Goal: Information Seeking & Learning: Learn about a topic

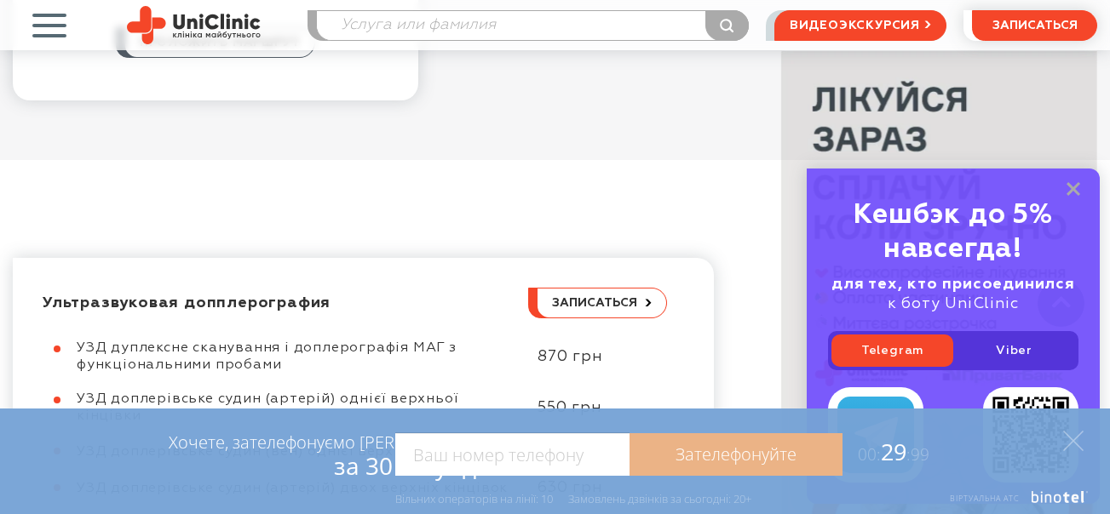
scroll to position [882, 0]
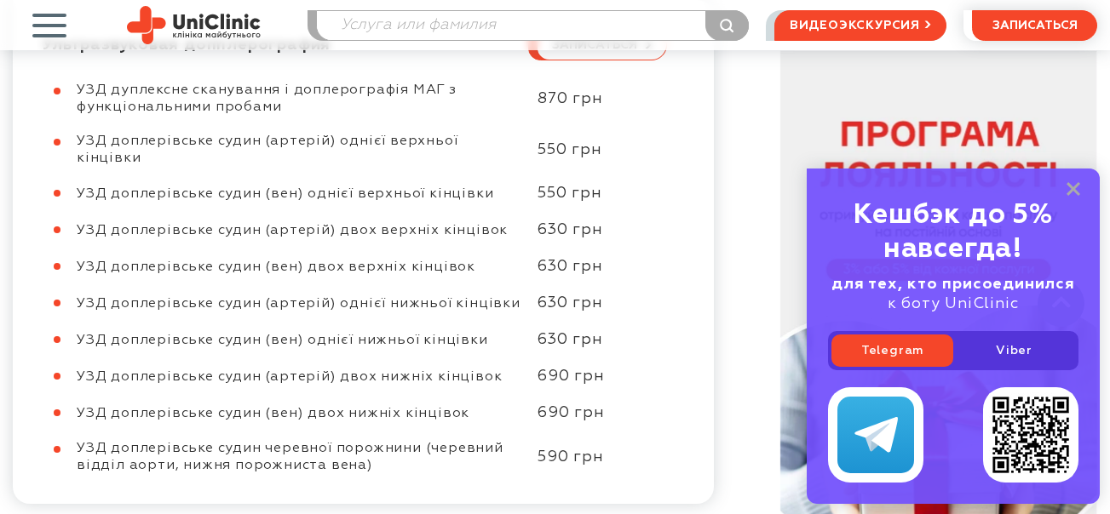
scroll to position [937, 0]
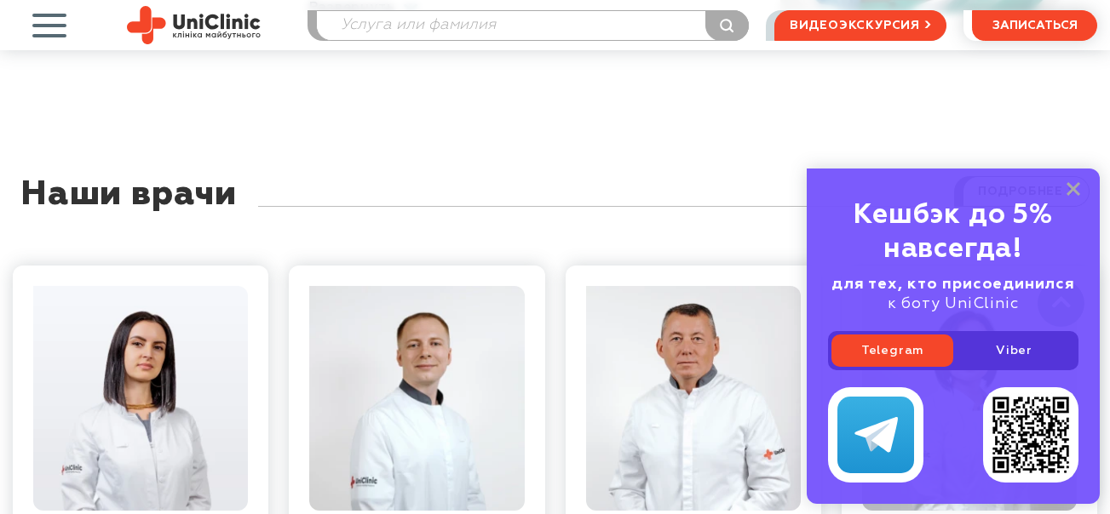
scroll to position [1873, 0]
